Goal: Navigation & Orientation: Find specific page/section

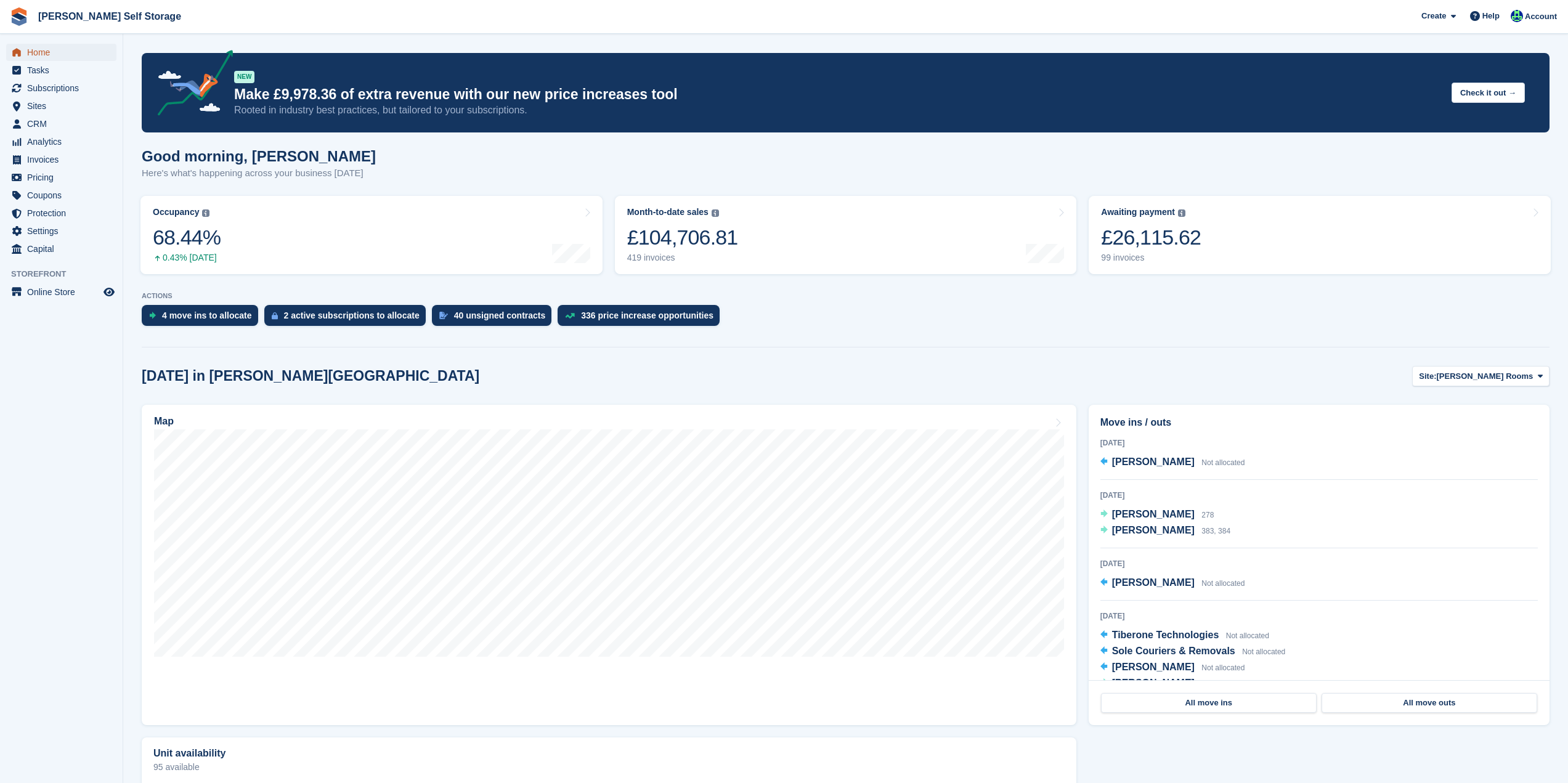
click at [43, 54] on span "Home" at bounding box center [64, 53] width 74 height 18
click at [494, 255] on link "Occupancy The percentage of all currently allocated units in terms of area. Inc…" at bounding box center [372, 235] width 462 height 78
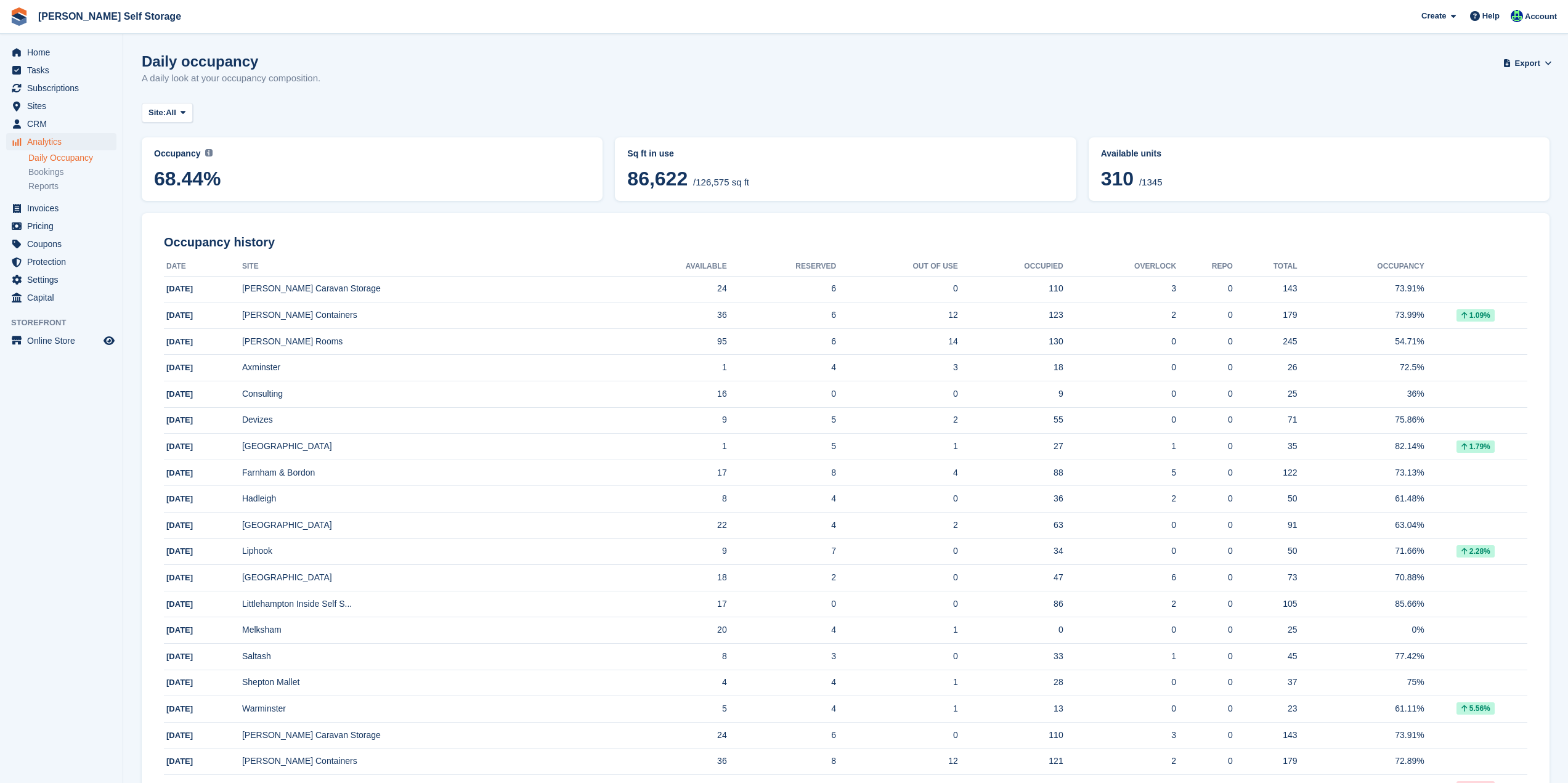
click at [207, 157] on span at bounding box center [209, 153] width 7 height 10
click at [288, 168] on span "68.44%" at bounding box center [372, 178] width 436 height 22
click at [205, 153] on img at bounding box center [209, 153] width 7 height 7
click at [181, 159] on abbr "Occupancy Current percentage of all currently allocated units in terms of area.…" at bounding box center [372, 153] width 436 height 13
click at [184, 155] on span "Occupancy" at bounding box center [177, 153] width 46 height 10
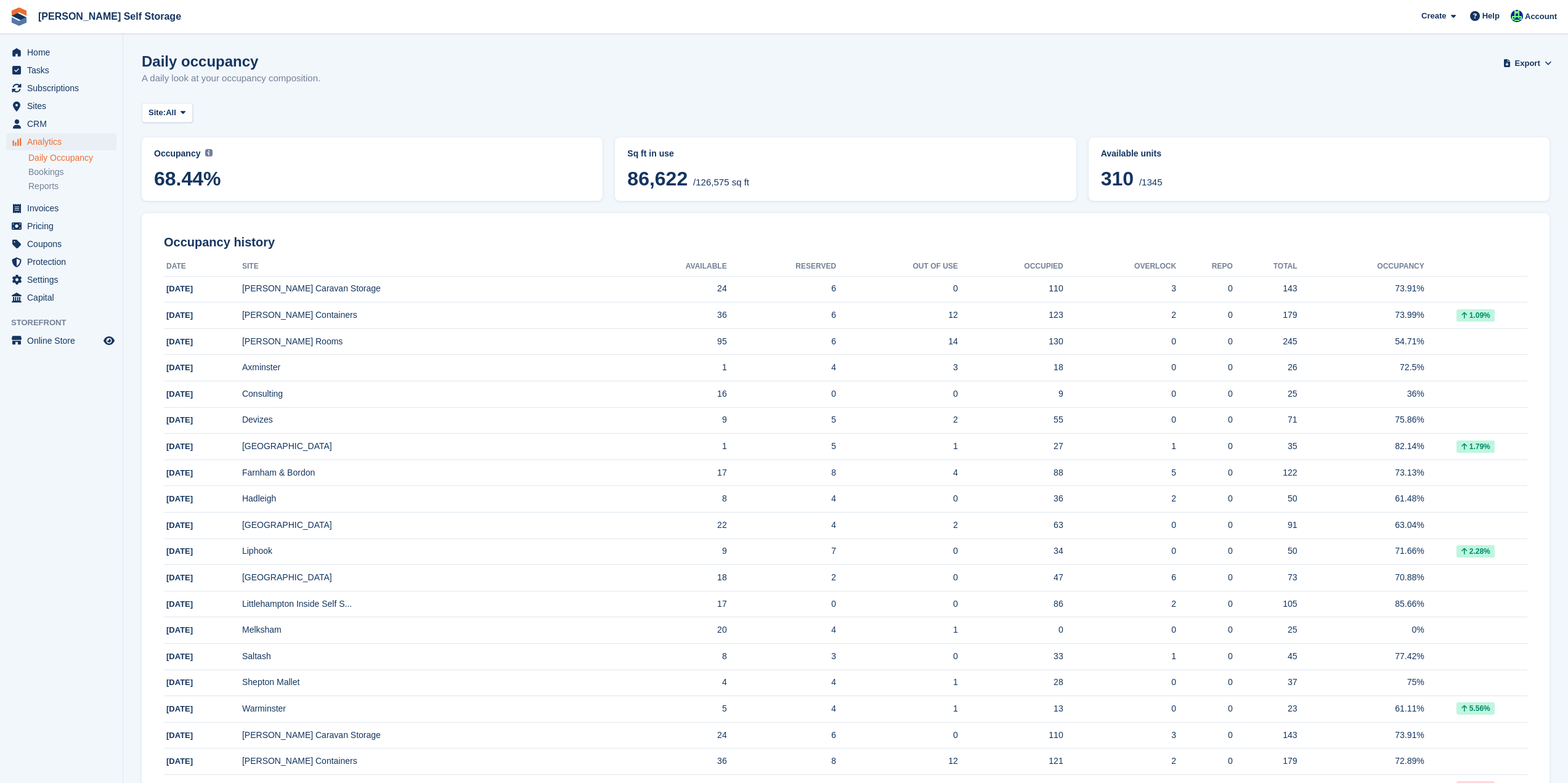
click at [206, 154] on img at bounding box center [209, 153] width 7 height 7
click at [195, 184] on span "68.44%" at bounding box center [372, 178] width 436 height 22
click at [41, 51] on span "Home" at bounding box center [64, 53] width 74 height 18
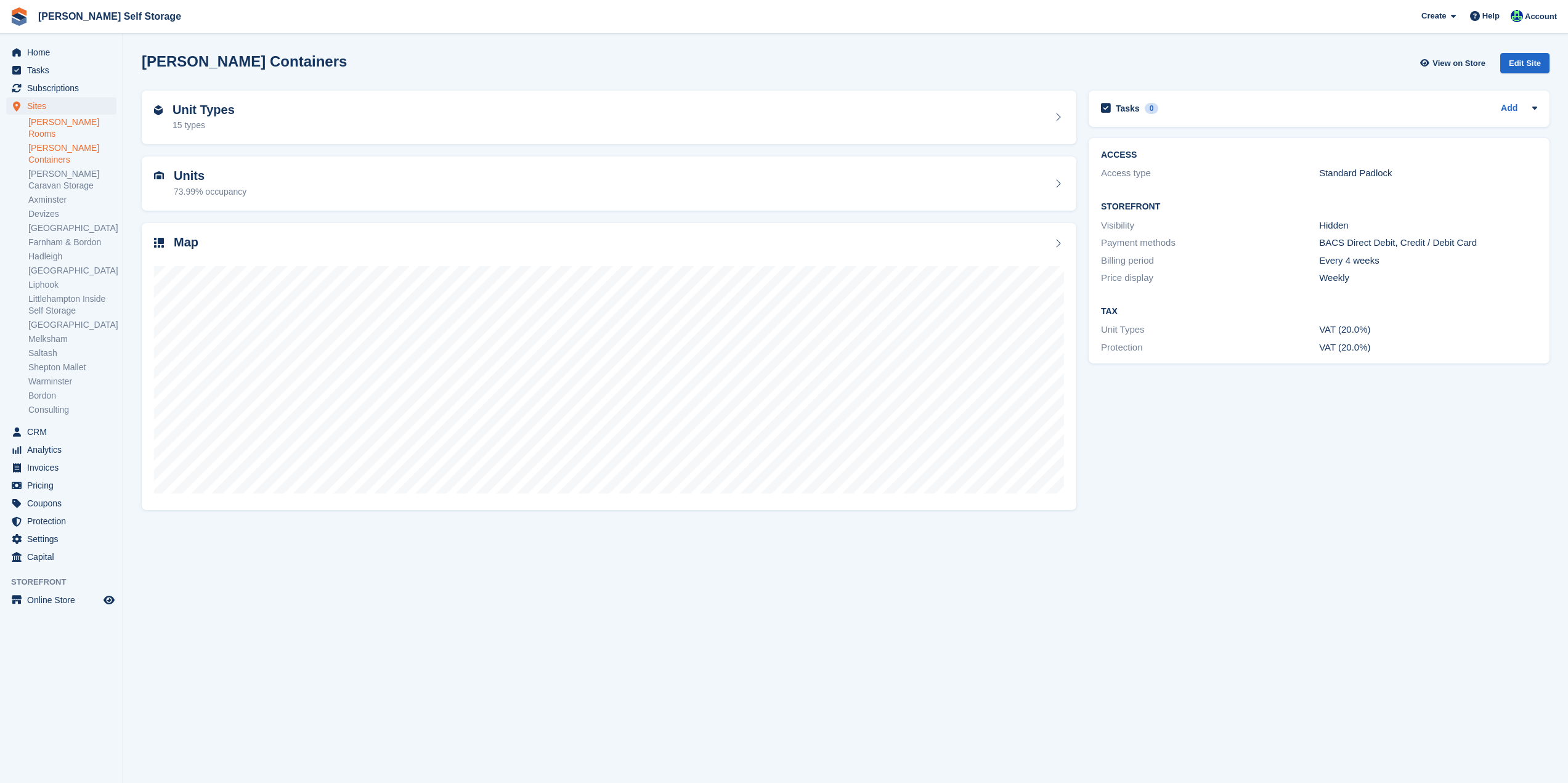
click at [69, 122] on link "[PERSON_NAME] Rooms" at bounding box center [72, 128] width 88 height 24
